Goal: Entertainment & Leisure: Consume media (video, audio)

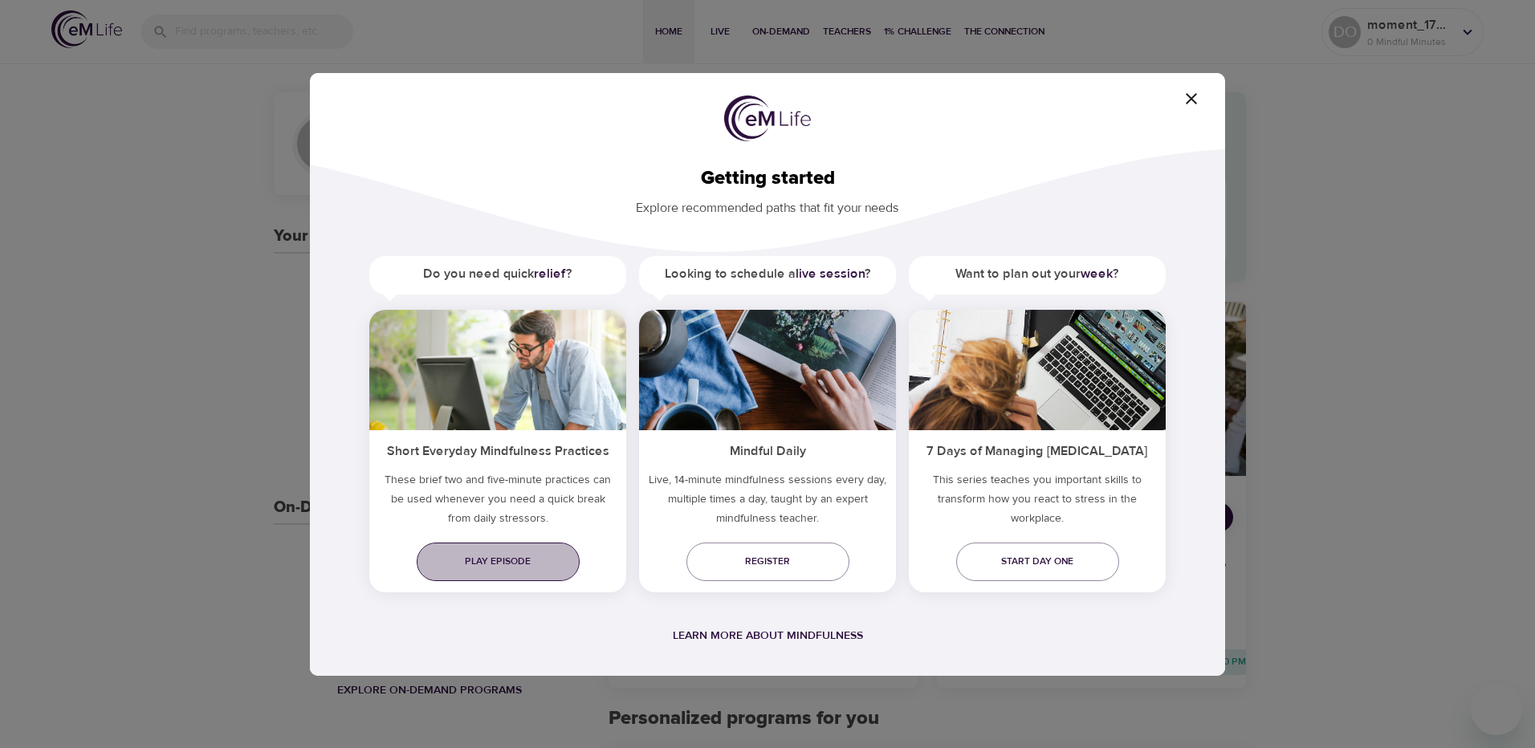
click at [492, 561] on span "Play episode" at bounding box center [498, 561] width 137 height 17
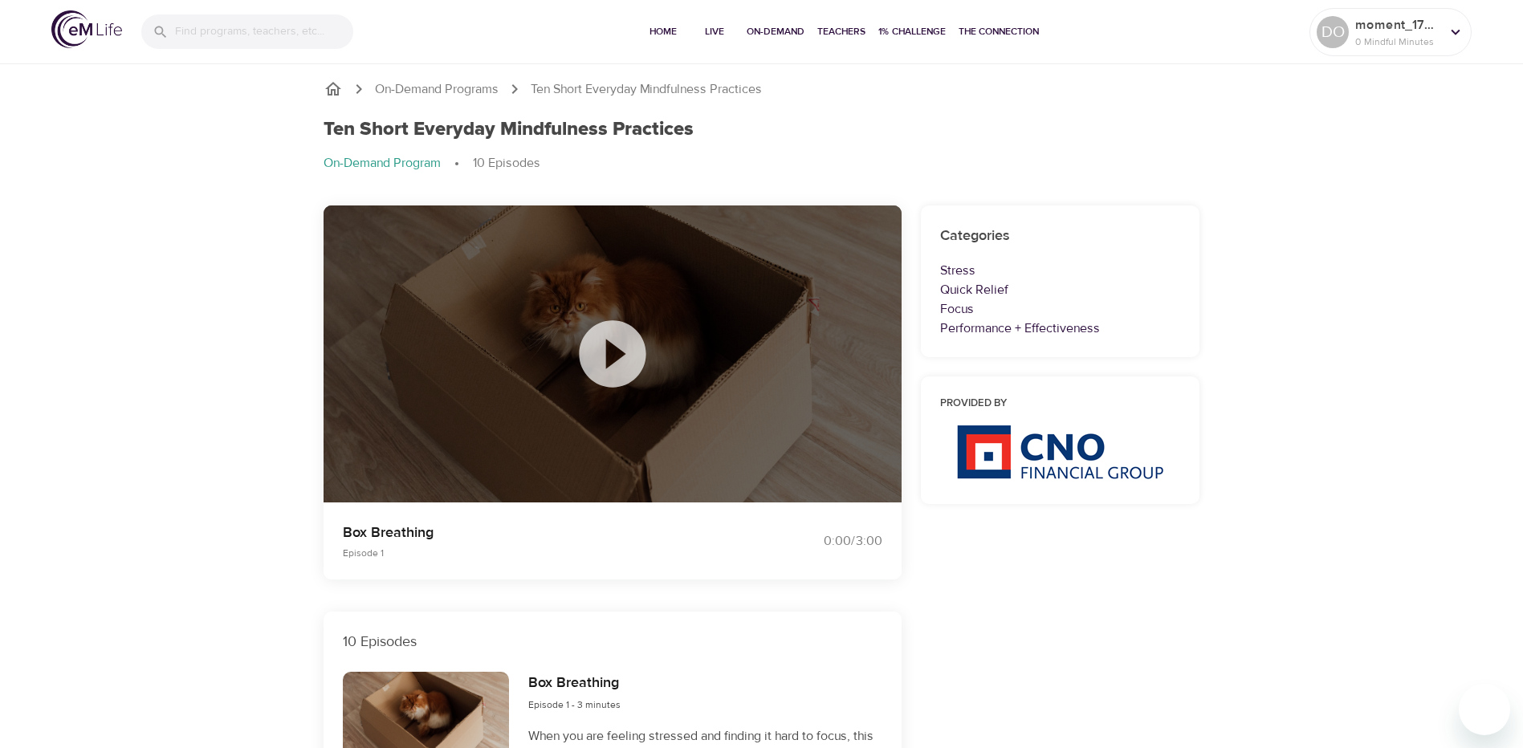
click at [620, 356] on icon at bounding box center [613, 354] width 80 height 80
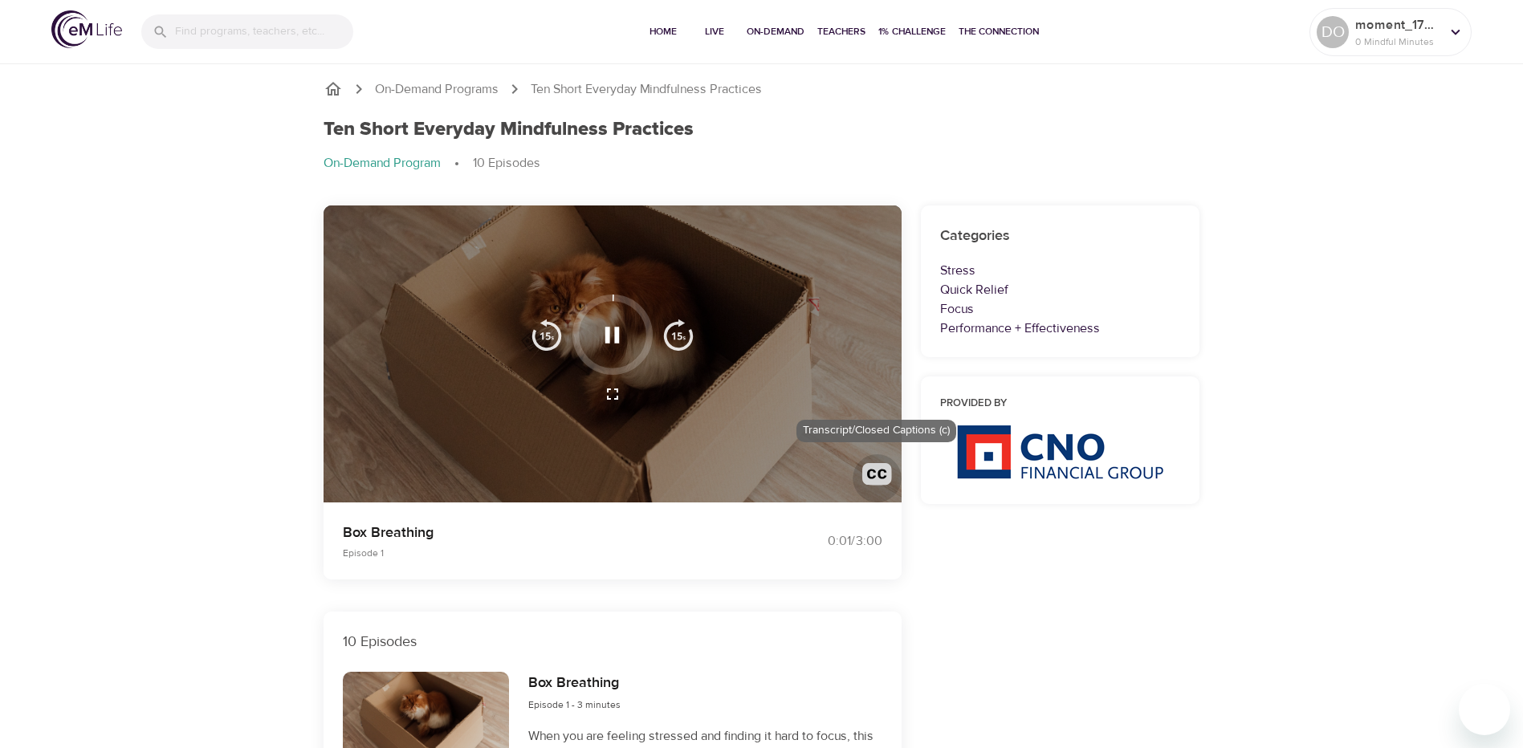
click at [870, 472] on img "button" at bounding box center [877, 478] width 30 height 30
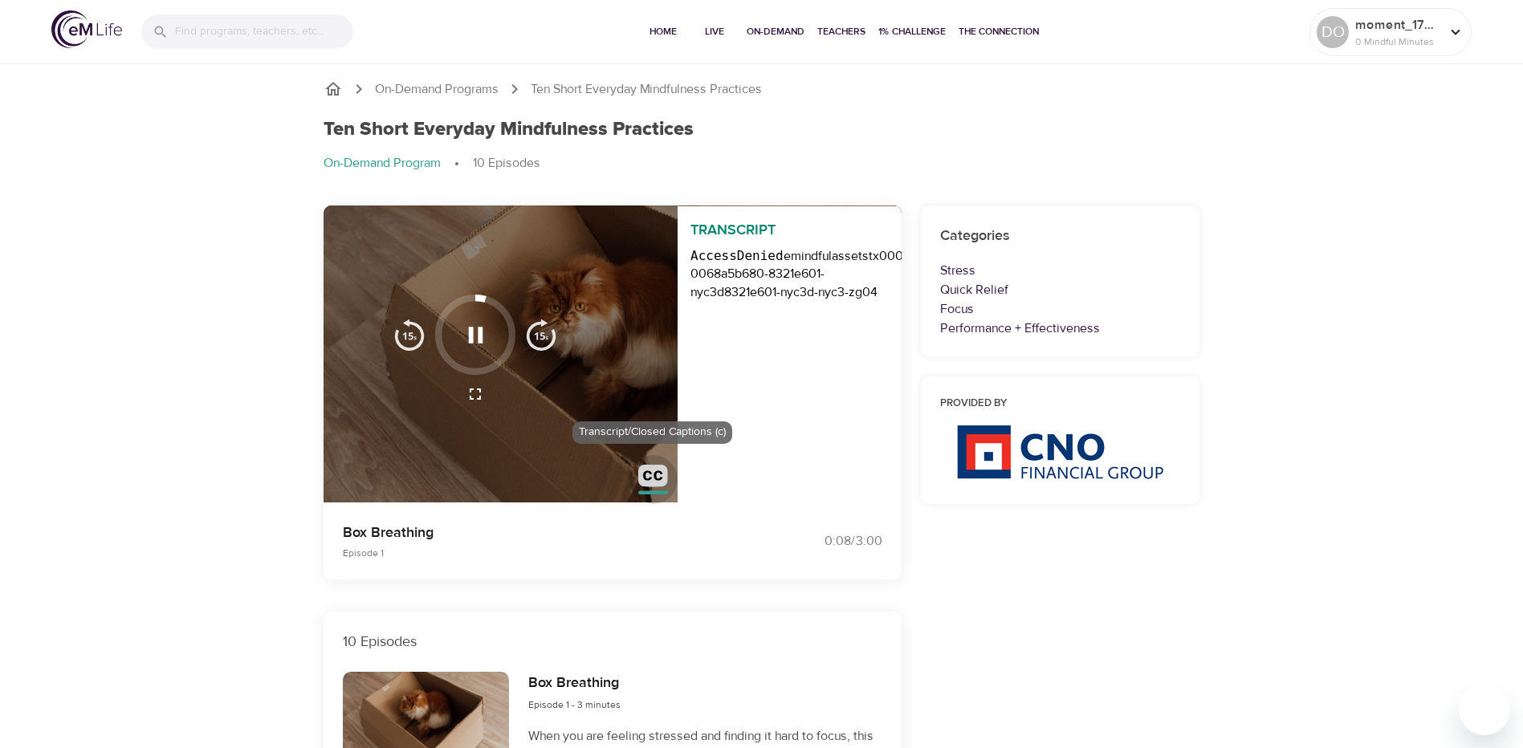
click at [655, 475] on img "button" at bounding box center [653, 480] width 30 height 30
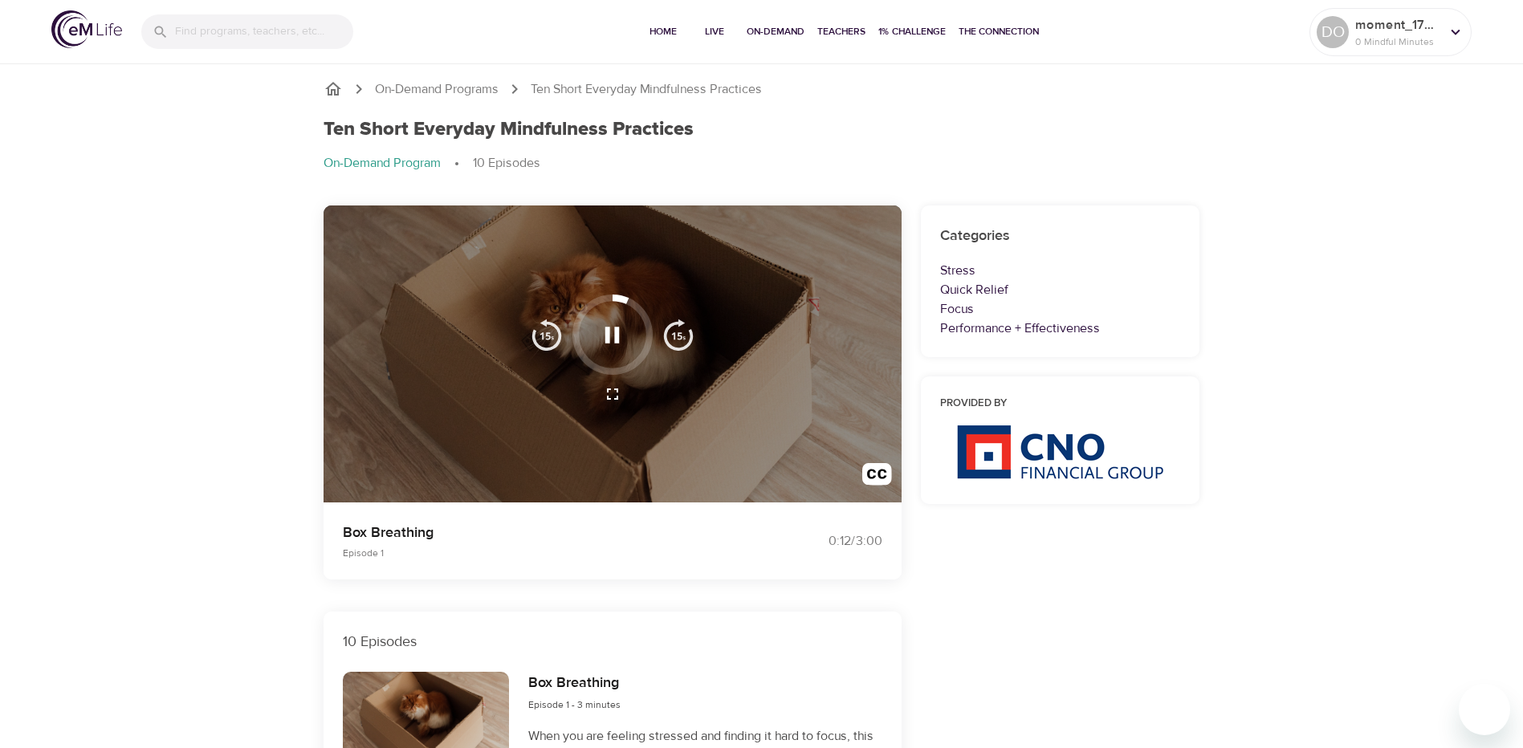
click at [614, 336] on icon "button" at bounding box center [612, 335] width 28 height 28
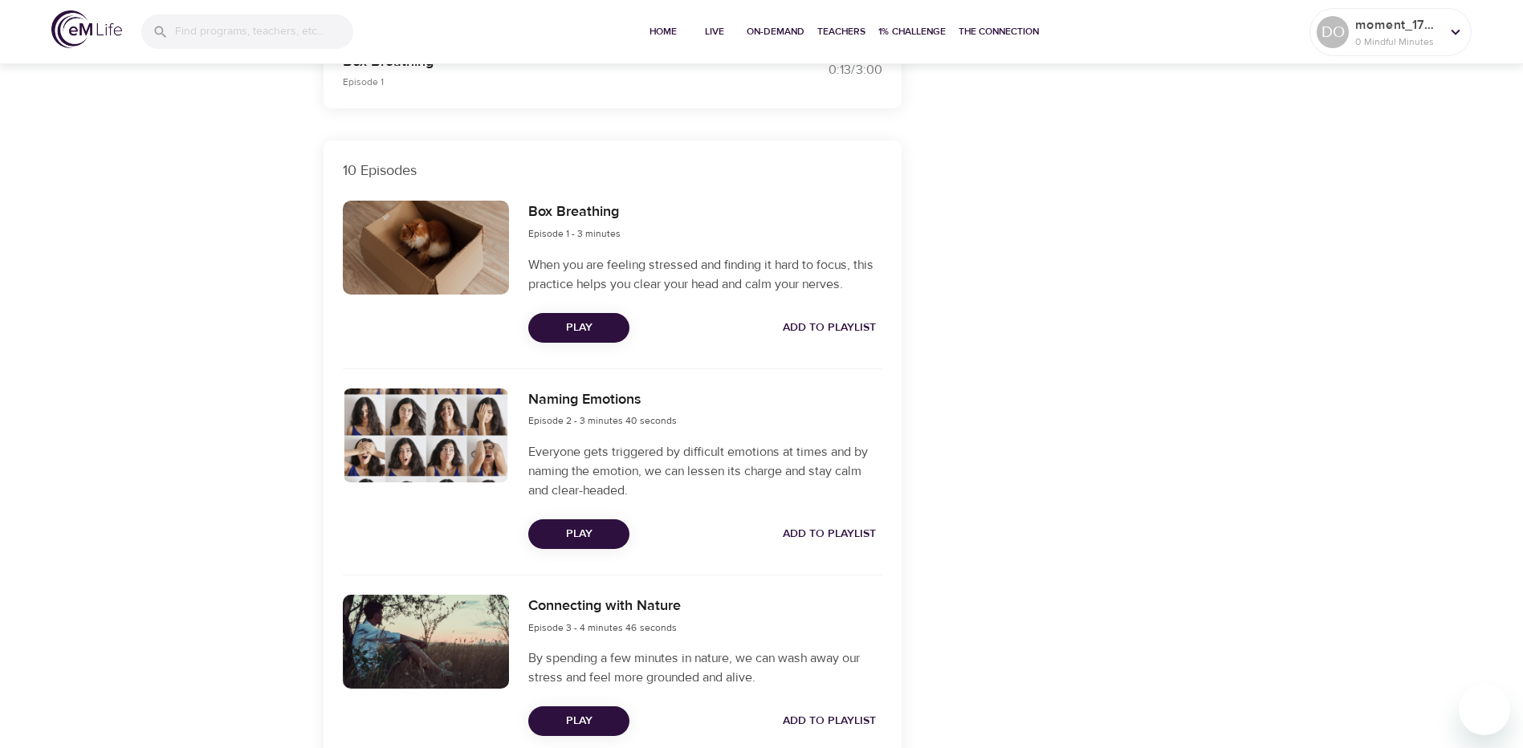
scroll to position [161, 0]
